Goal: Task Accomplishment & Management: Manage account settings

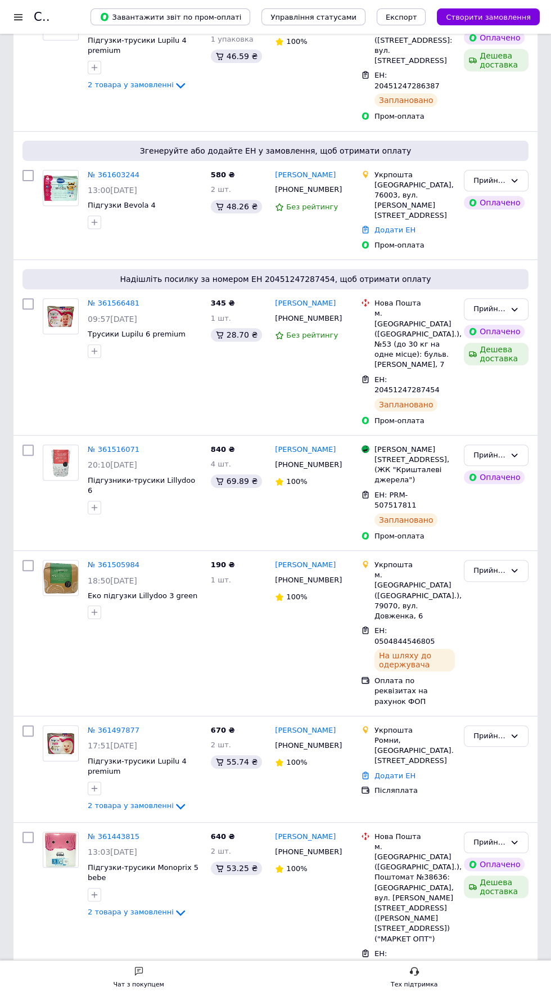
scroll to position [592, 0]
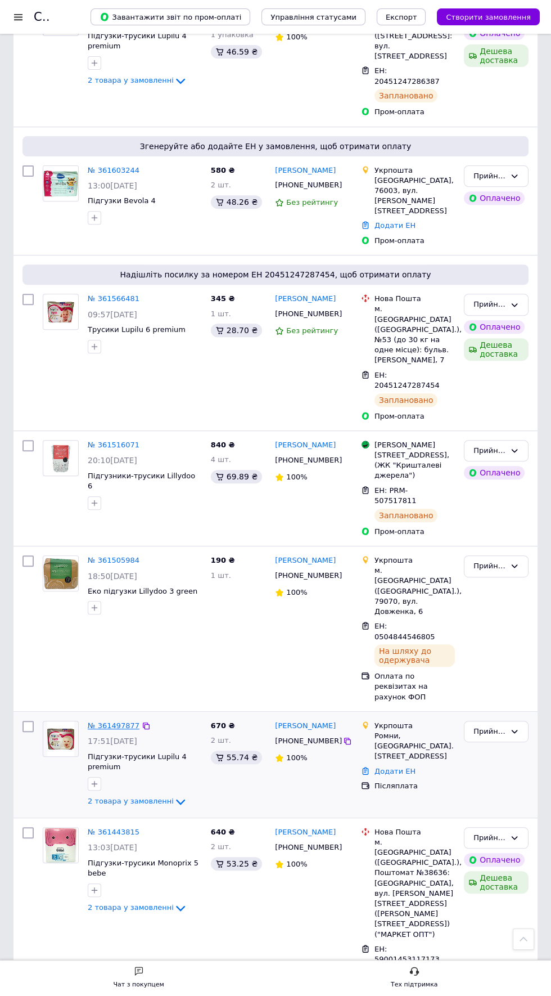
click at [115, 721] on link "№ 361497877" at bounding box center [114, 725] width 52 height 8
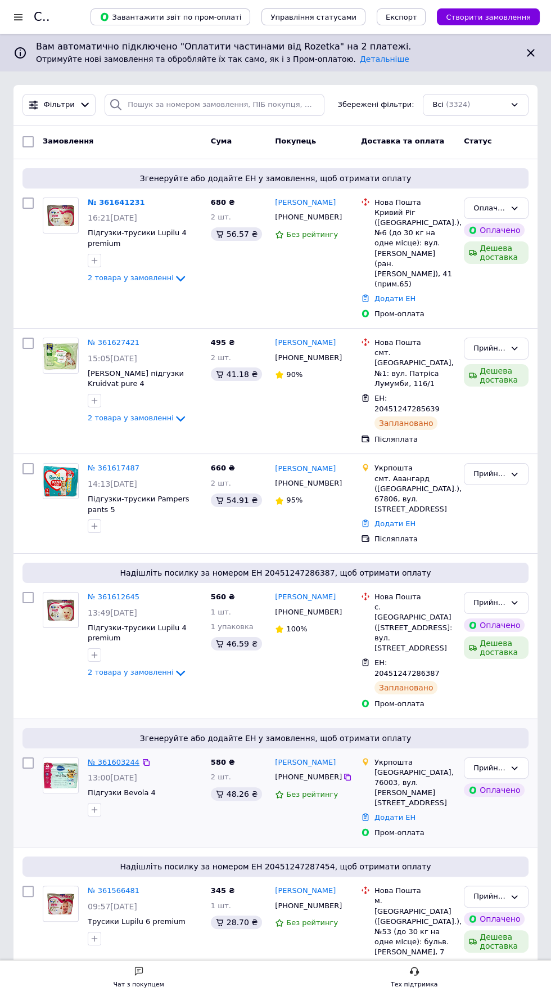
click at [110, 760] on link "№ 361603244" at bounding box center [114, 762] width 52 height 8
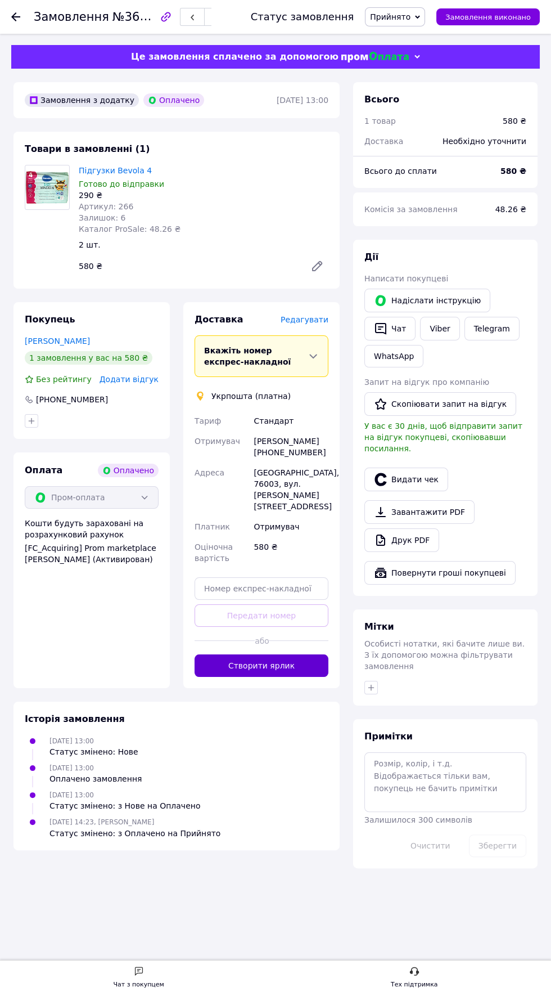
click at [298, 654] on button "Створити ярлик" at bounding box center [262, 665] width 134 height 23
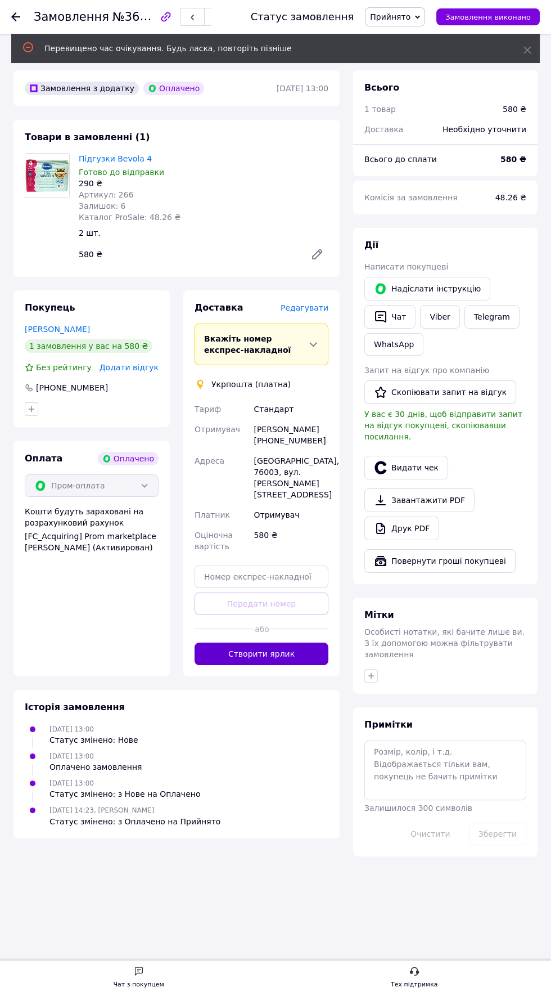
click at [289, 643] on button "Створити ярлик" at bounding box center [262, 654] width 134 height 23
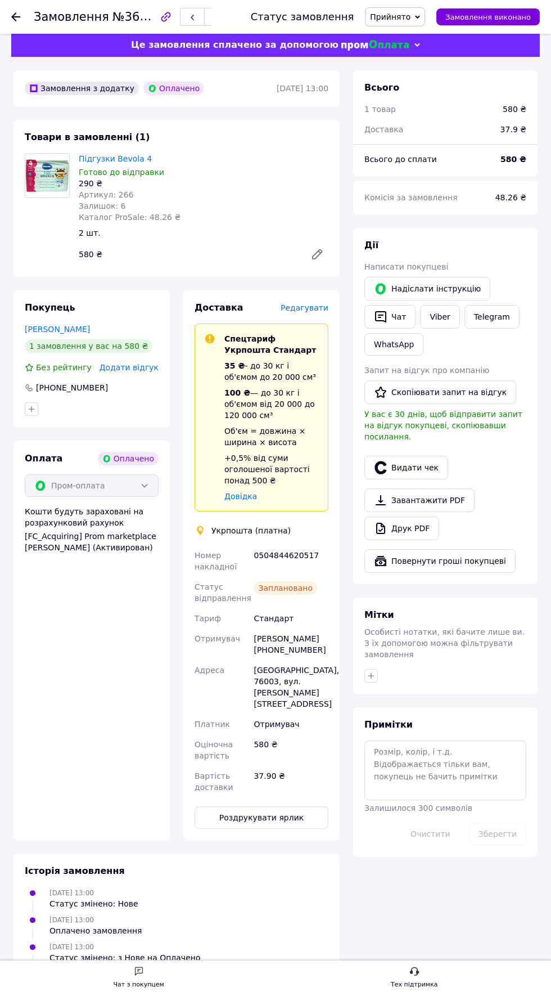
scroll to position [0, 0]
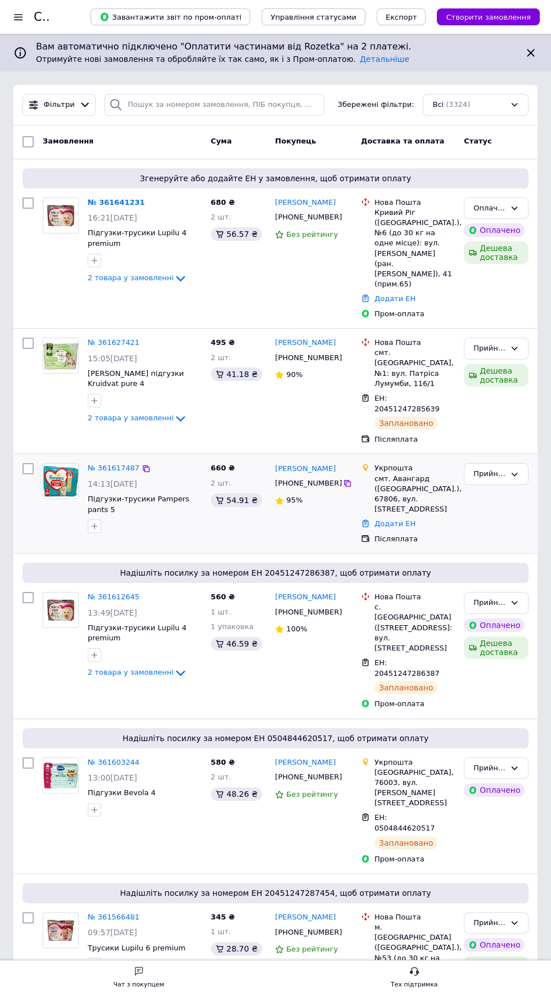
click at [112, 479] on span "14:13[DATE]" at bounding box center [113, 483] width 50 height 9
click at [105, 464] on link "№ 361617487" at bounding box center [114, 468] width 52 height 8
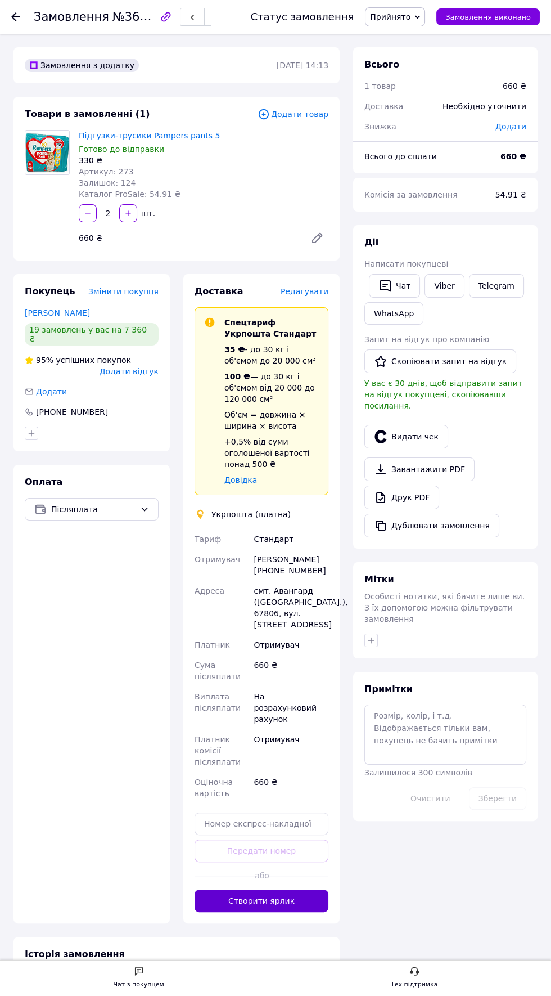
click at [276, 890] on button "Створити ярлик" at bounding box center [262, 901] width 134 height 23
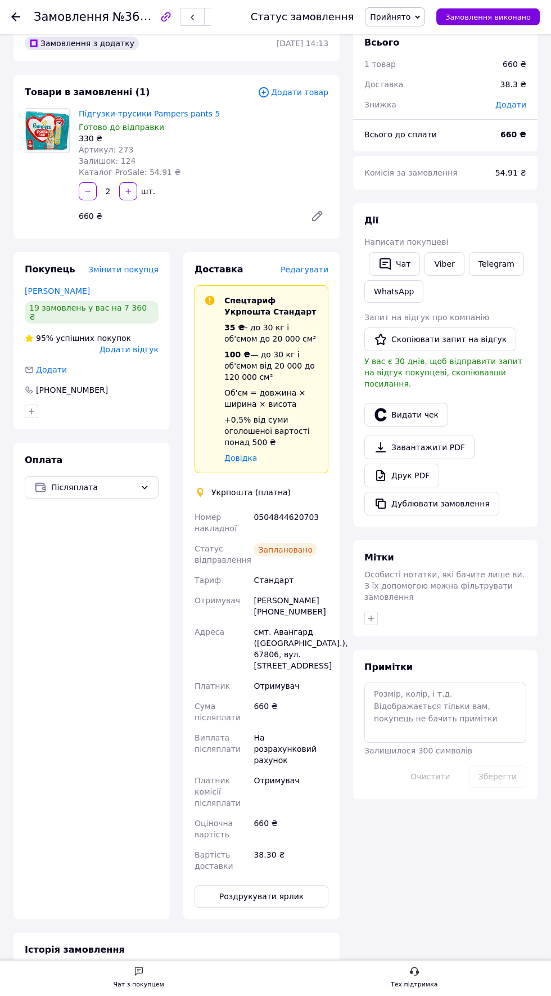
scroll to position [26, 0]
